Goal: Transaction & Acquisition: Obtain resource

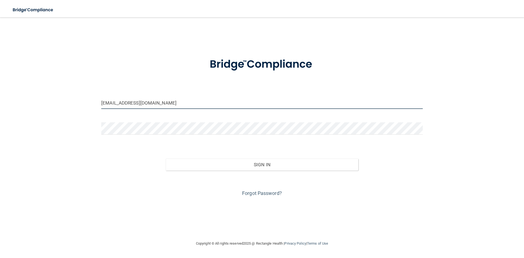
drag, startPoint x: 162, startPoint y: 105, endPoint x: 109, endPoint y: 101, distance: 53.5
click at [108, 101] on input "[EMAIL_ADDRESS][DOMAIN_NAME]" at bounding box center [262, 103] width 322 height 12
drag, startPoint x: 164, startPoint y: 103, endPoint x: 97, endPoint y: 101, distance: 67.8
click at [97, 101] on div "[EMAIL_ADDRESS][DOMAIN_NAME] Invalid email/password. You don't have permission …" at bounding box center [262, 129] width 503 height 212
type input "[EMAIL_ADDRESS][DOMAIN_NAME]"
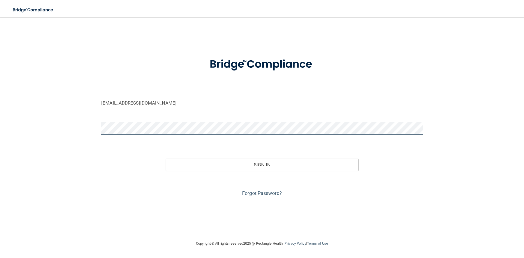
click at [166, 159] on button "Sign In" at bounding box center [262, 165] width 193 height 12
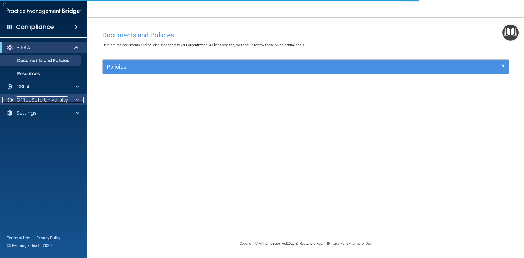
click at [55, 99] on p "OfficeSafe University" at bounding box center [42, 100] width 52 height 7
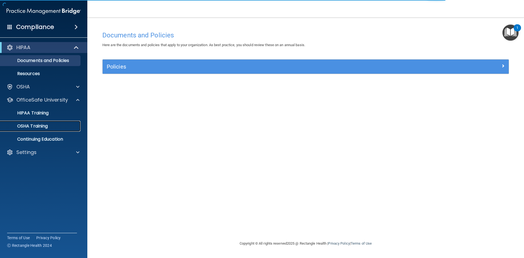
click at [49, 125] on div "OSHA Training" at bounding box center [41, 125] width 75 height 5
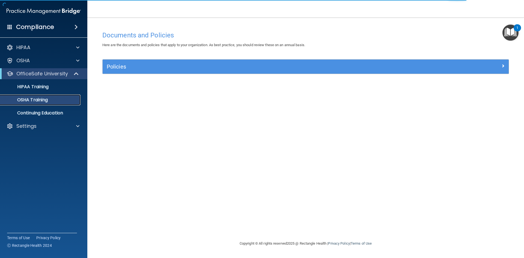
click at [57, 103] on link "OSHA Training" at bounding box center [38, 99] width 86 height 11
click at [58, 101] on div "OSHA Training" at bounding box center [41, 99] width 75 height 5
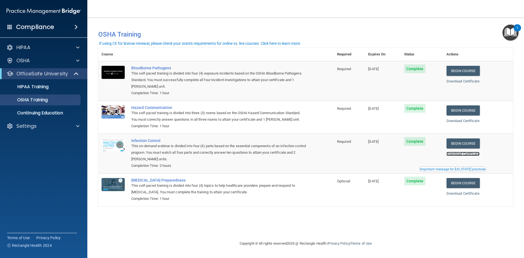
click at [469, 153] on link "Download Certificate" at bounding box center [463, 154] width 33 height 4
click at [463, 122] on link "Download Certificate" at bounding box center [463, 121] width 33 height 4
click at [74, 116] on link "Continuing Education" at bounding box center [38, 113] width 86 height 11
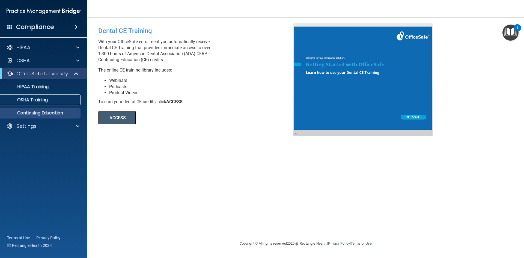
click at [74, 103] on link "OSHA Training" at bounding box center [38, 99] width 86 height 11
